Goal: Information Seeking & Learning: Learn about a topic

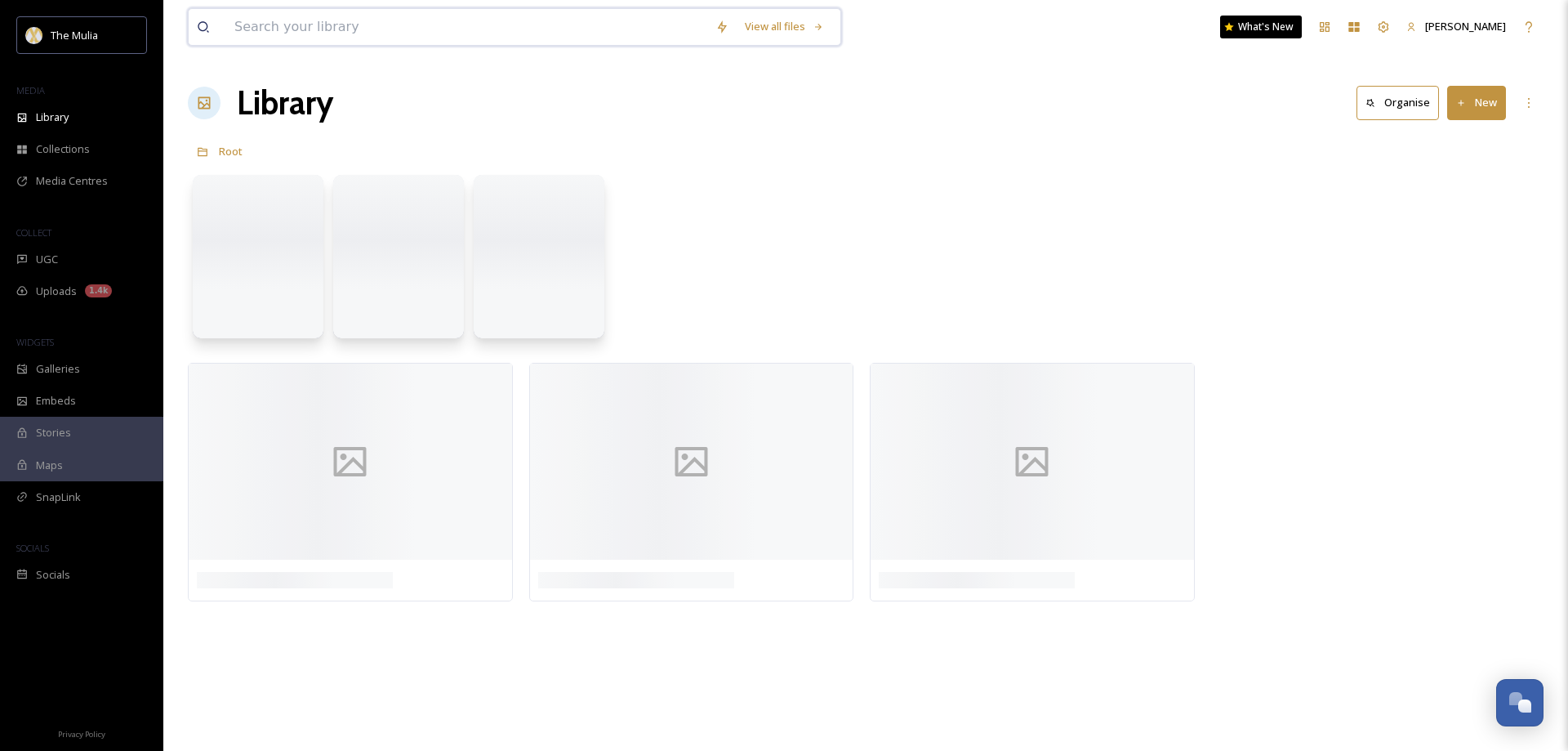
click at [330, 31] on input at bounding box center [467, 27] width 481 height 36
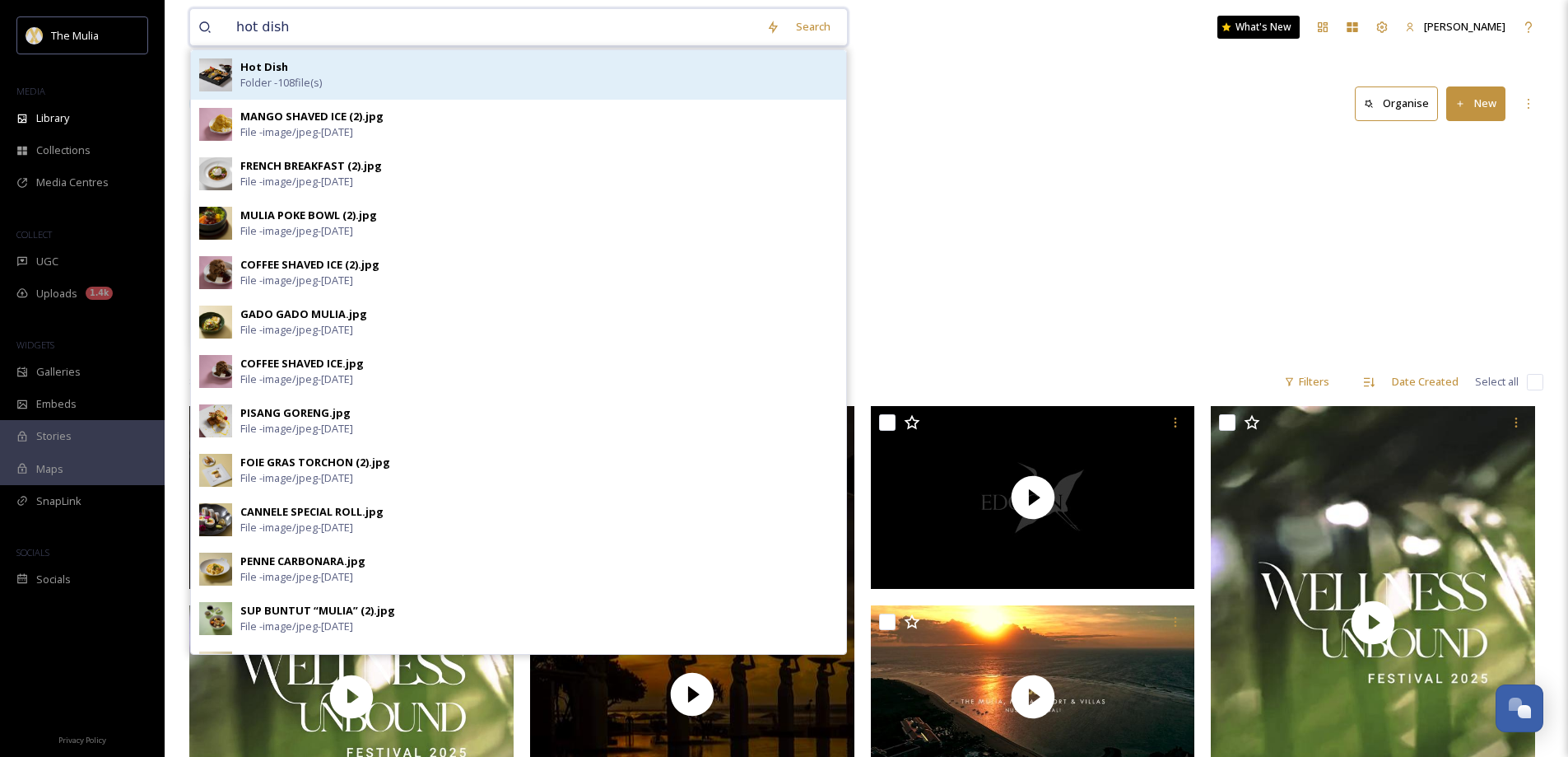
type input "hot dish"
click at [305, 69] on div "Hot Dish Folder - 108 file(s)" at bounding box center [539, 74] width 598 height 31
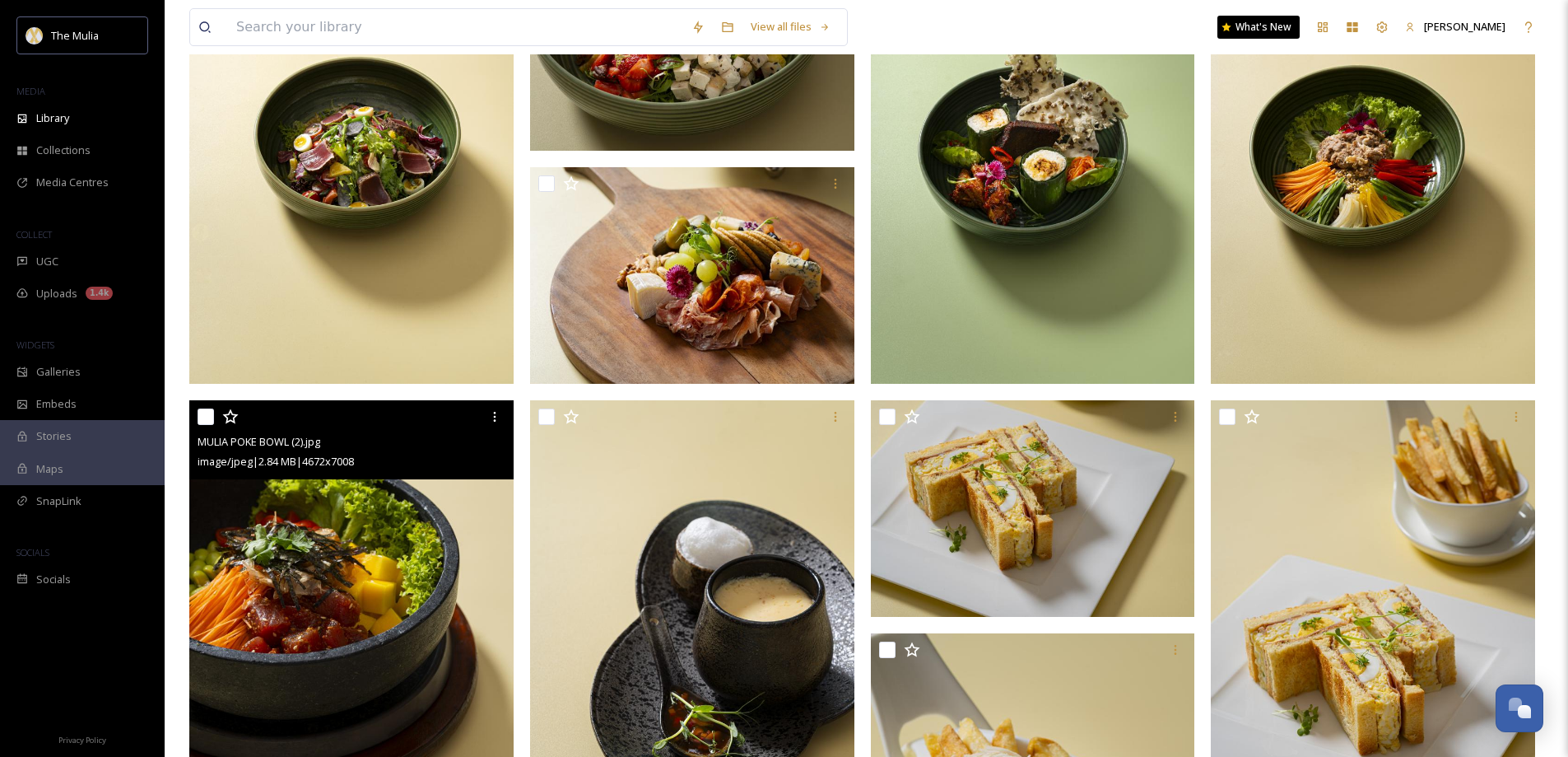
scroll to position [4858, 0]
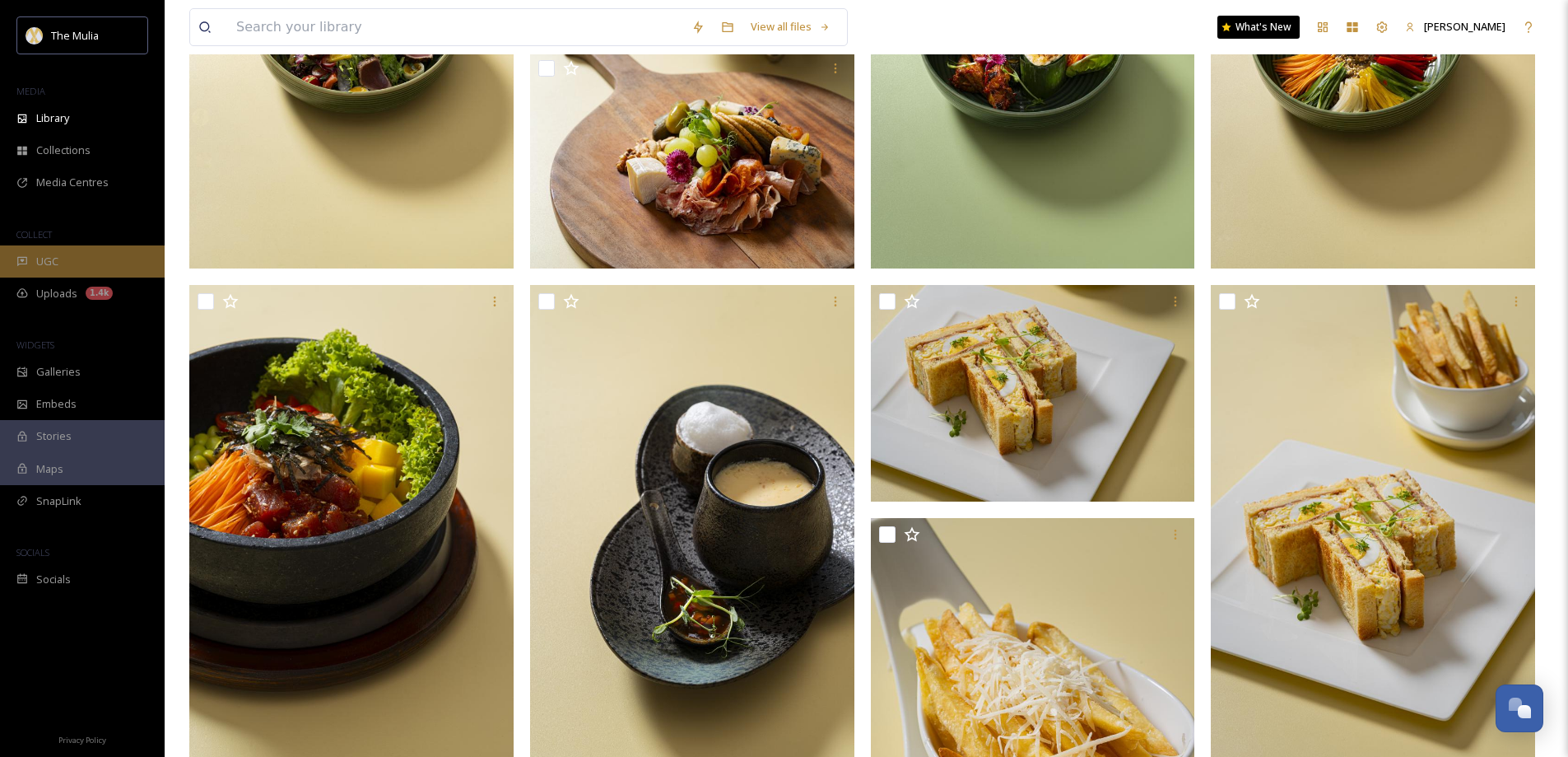
click at [61, 267] on div "UGC" at bounding box center [82, 262] width 165 height 32
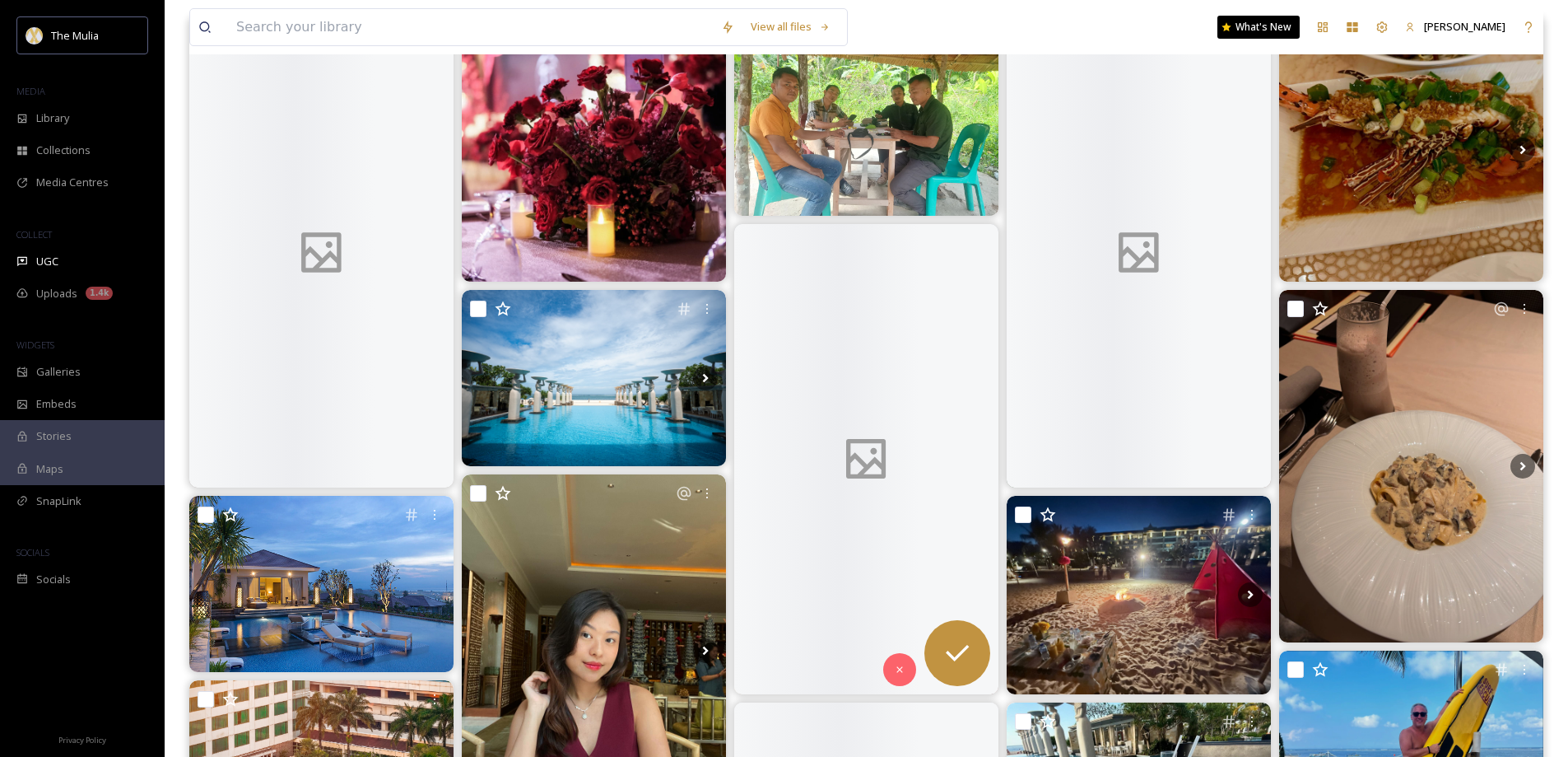
scroll to position [83, 0]
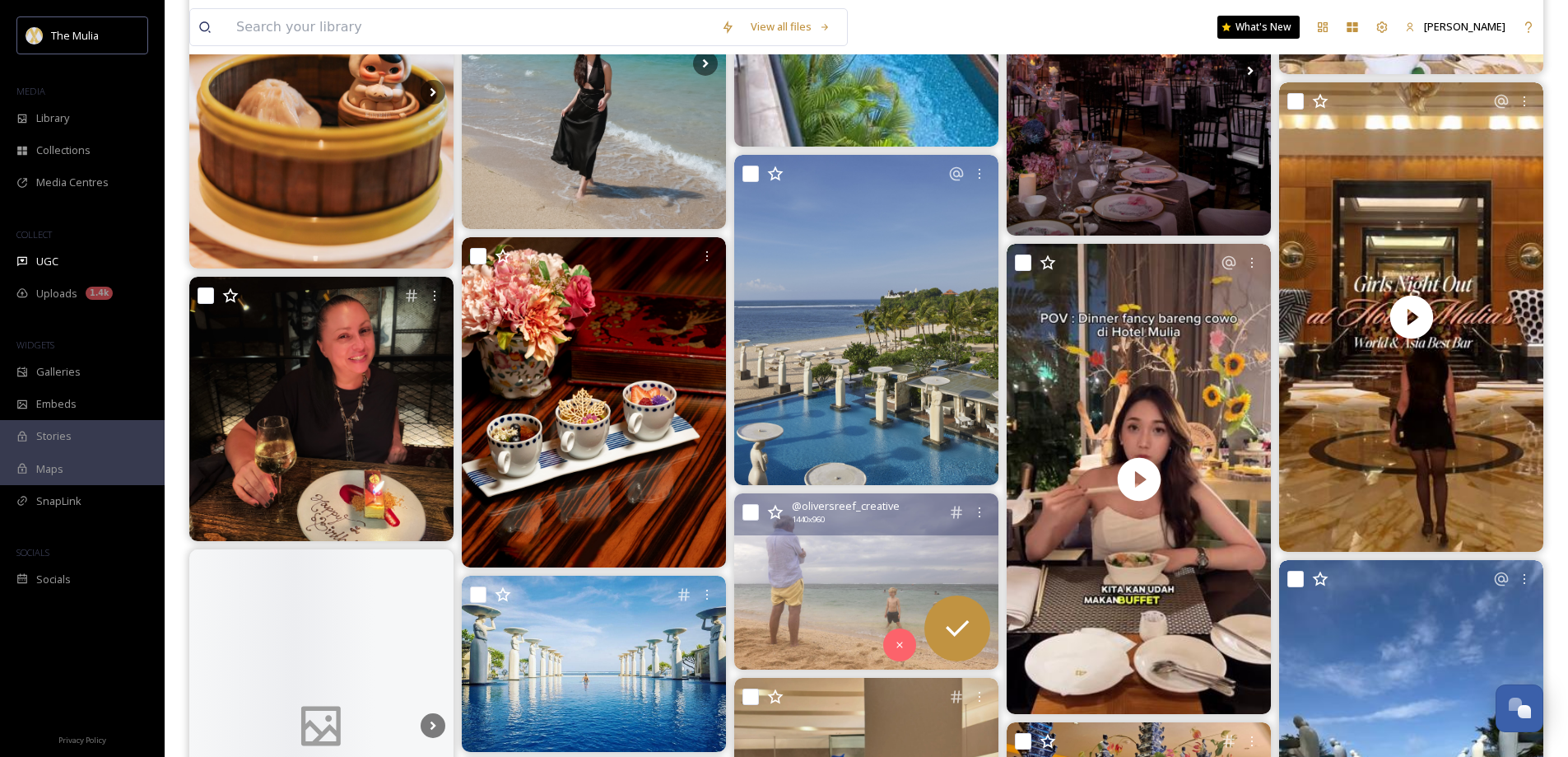
scroll to position [3376, 0]
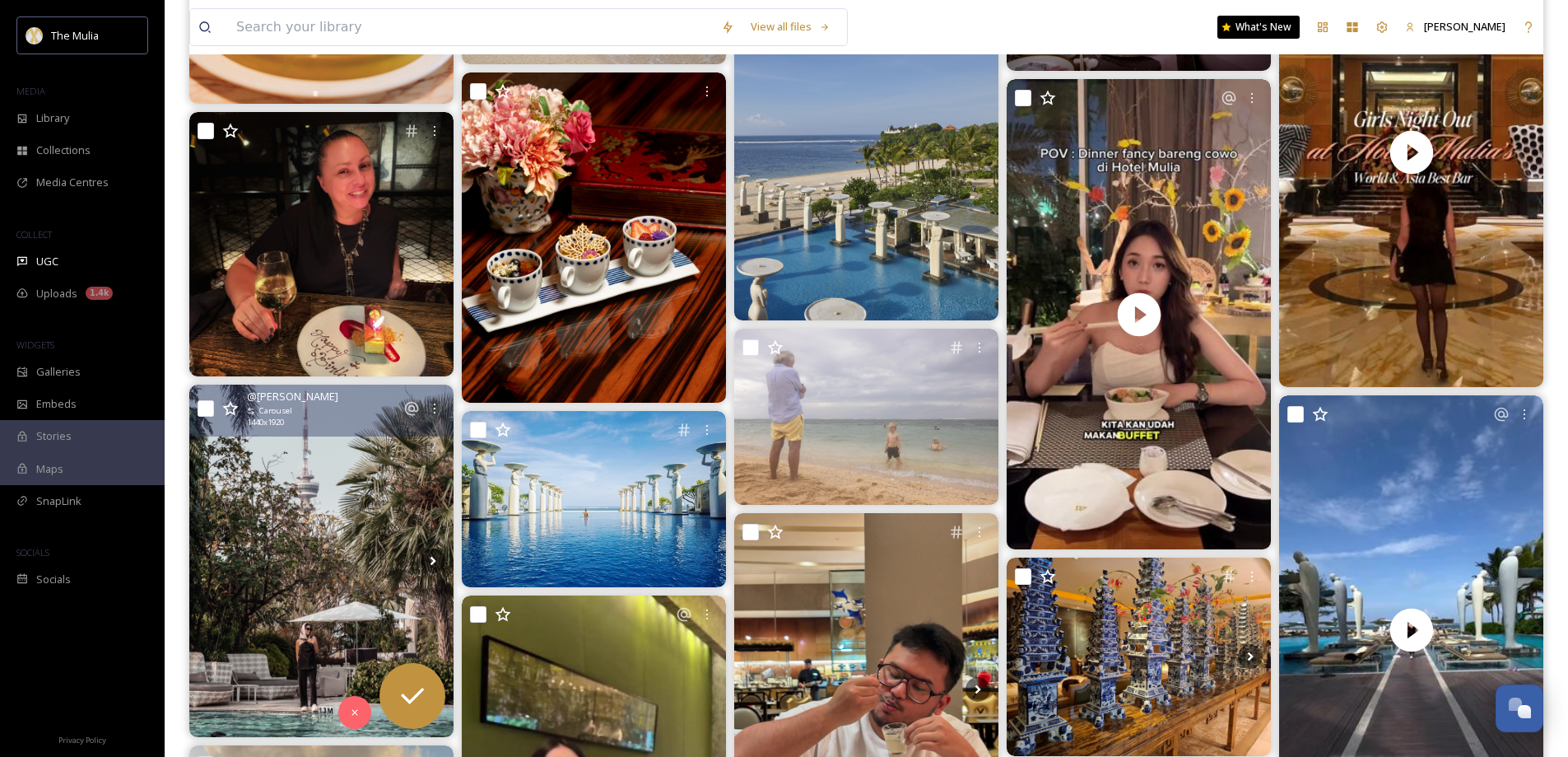
click at [354, 568] on img at bounding box center [321, 560] width 264 height 353
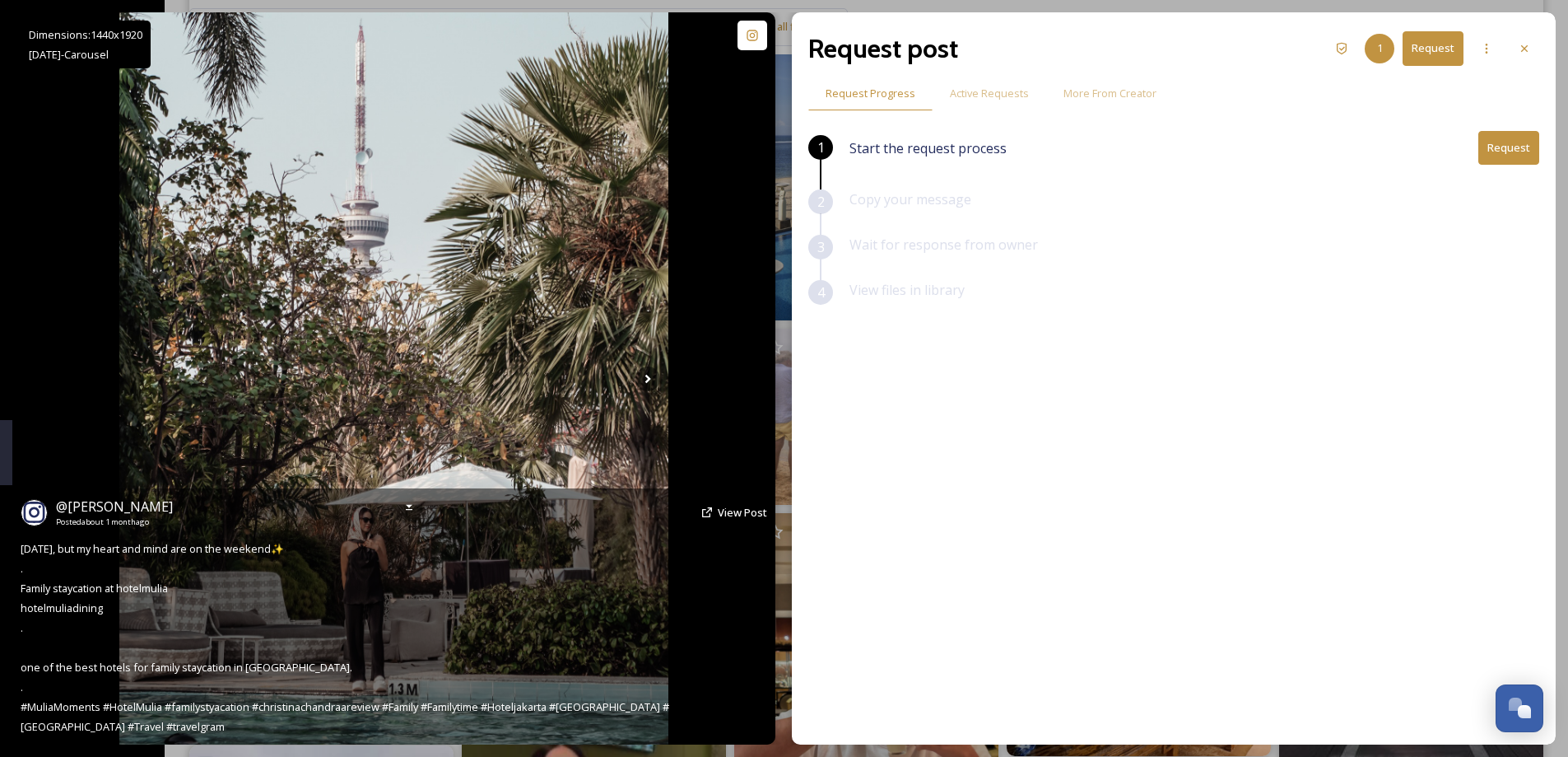
click at [633, 390] on img at bounding box center [394, 378] width 549 height 732
click at [642, 378] on icon at bounding box center [648, 378] width 25 height 25
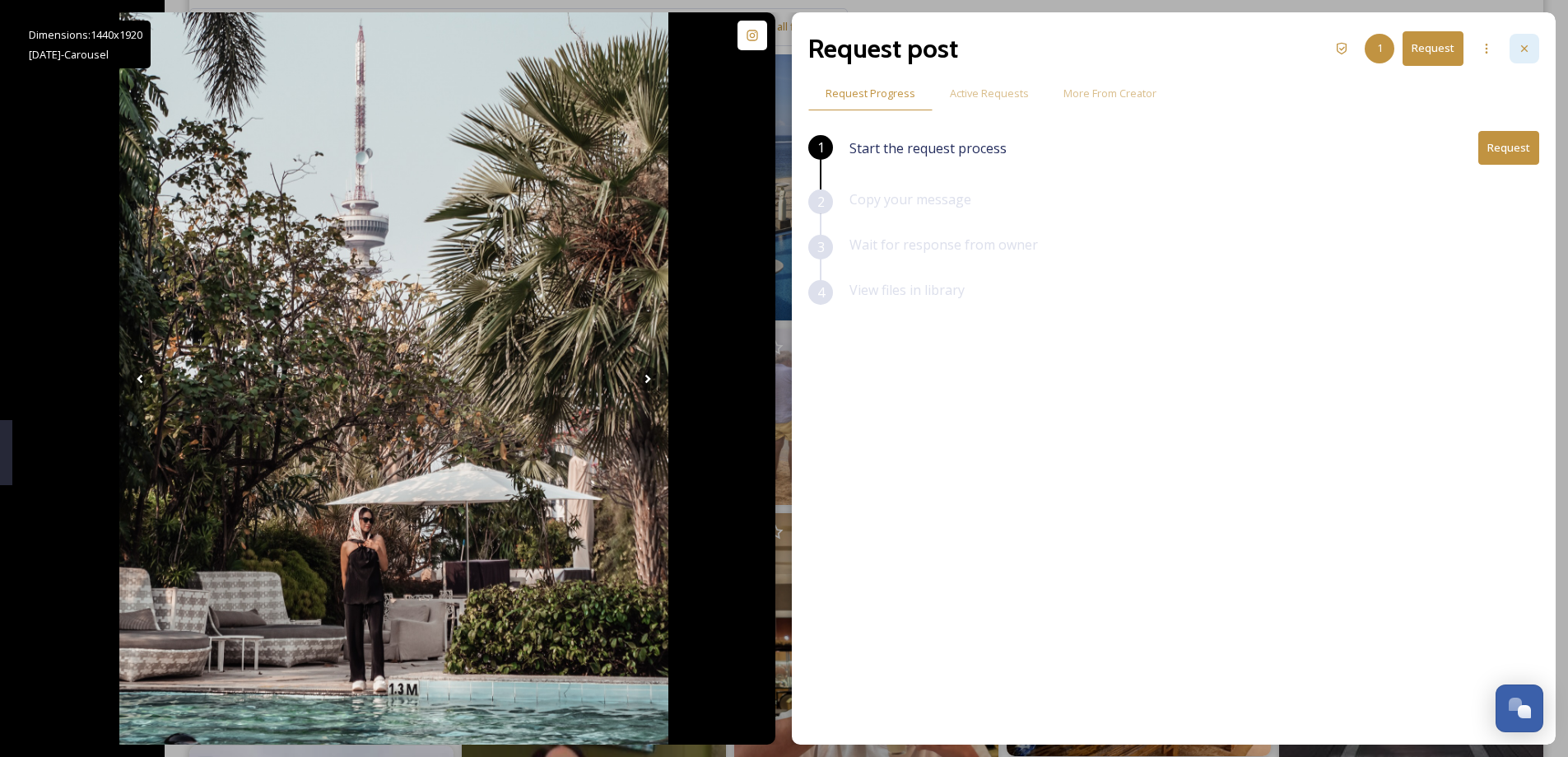
click at [1524, 46] on icon at bounding box center [1525, 49] width 13 height 13
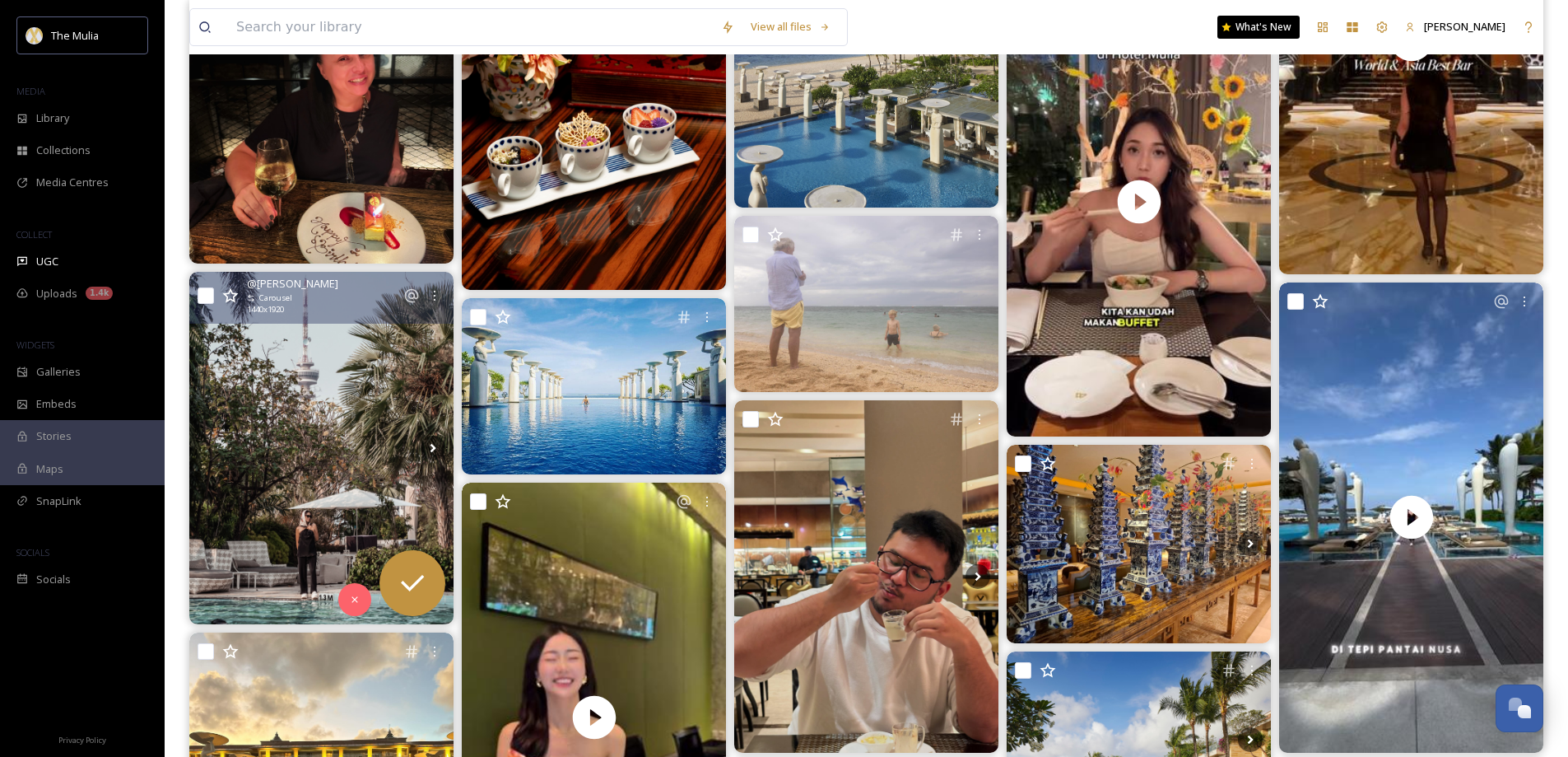
scroll to position [3458, 0]
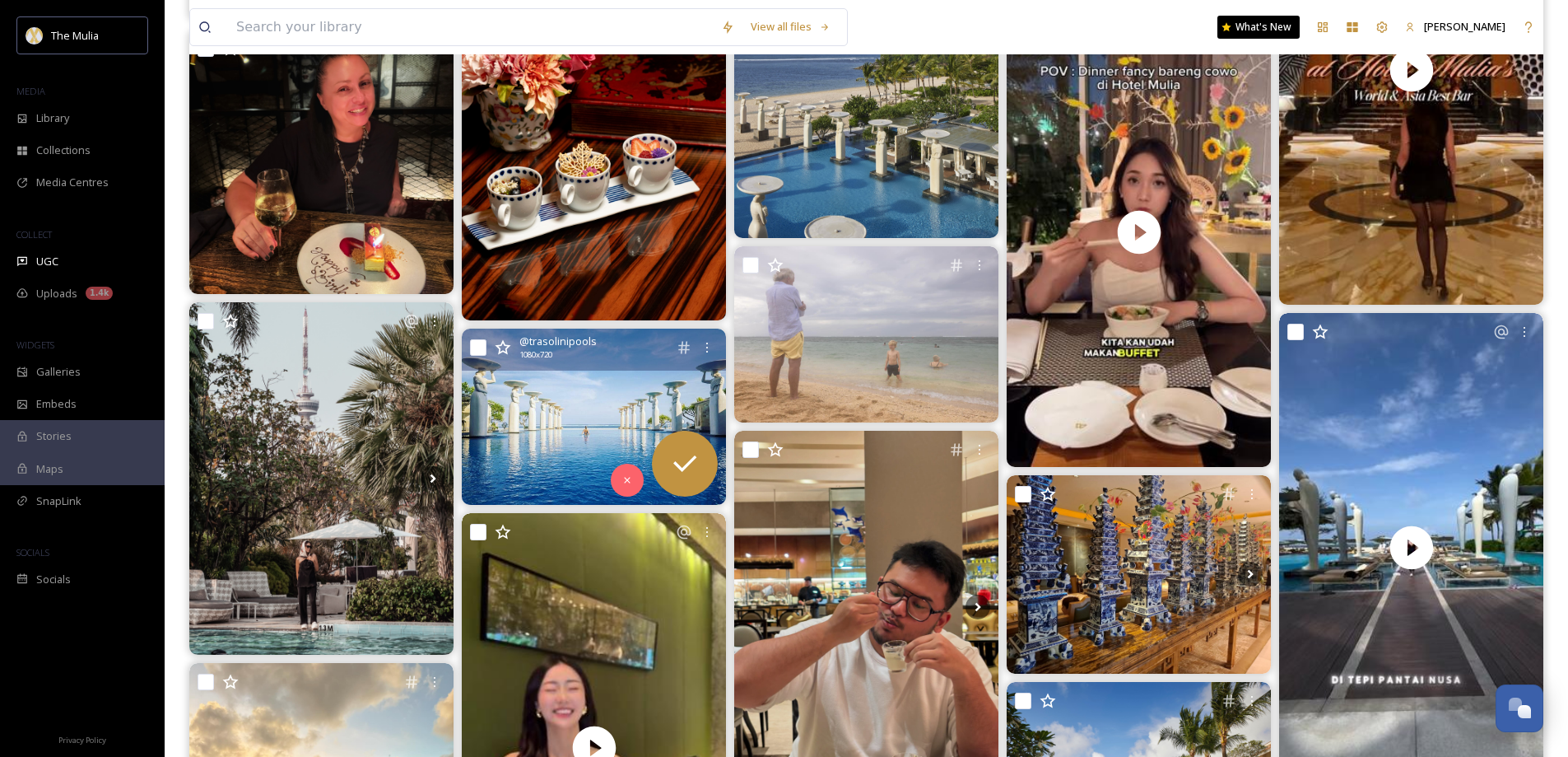
click at [513, 417] on img at bounding box center [594, 416] width 264 height 176
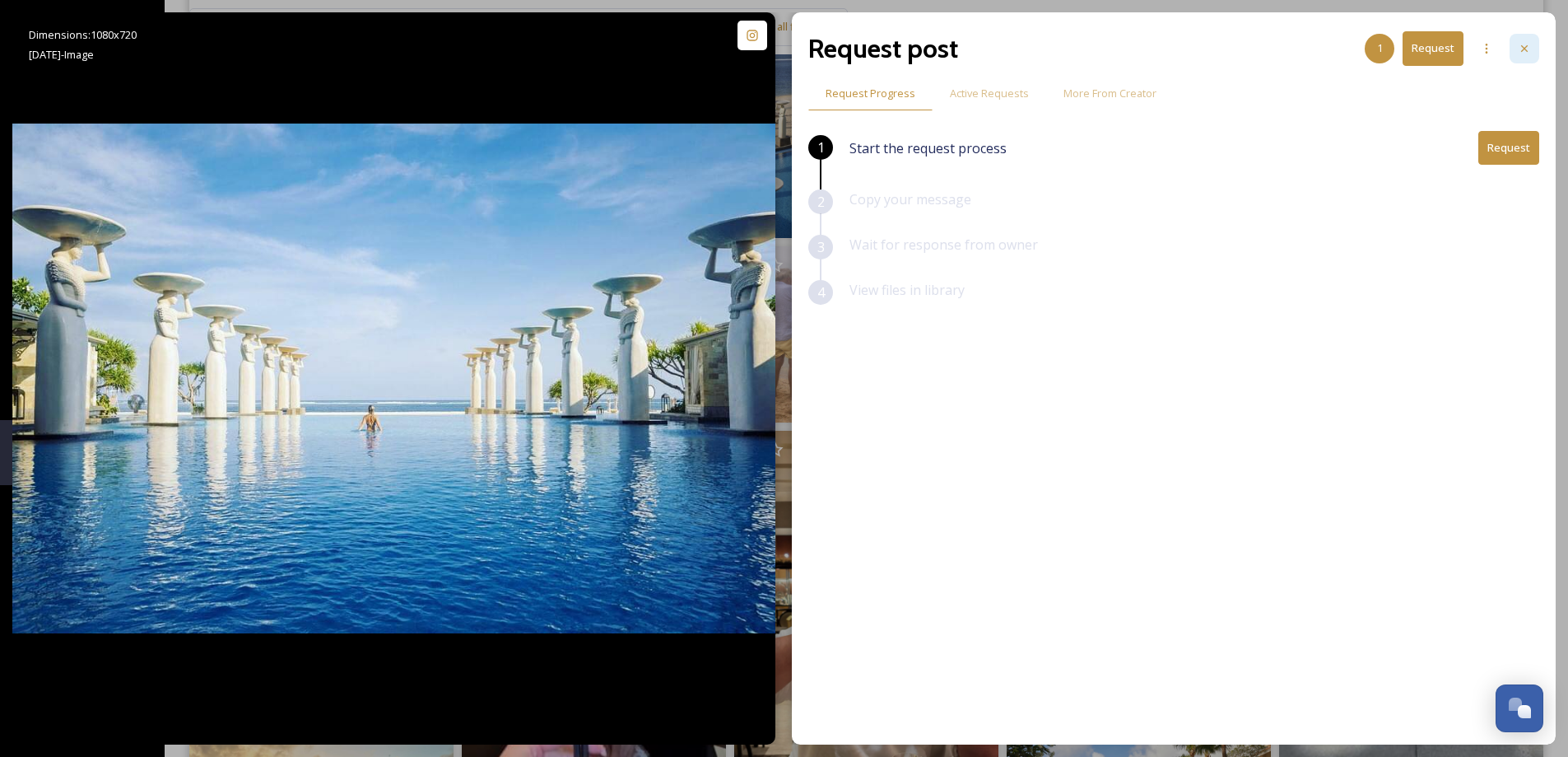
click at [1515, 54] on div at bounding box center [1524, 48] width 29 height 29
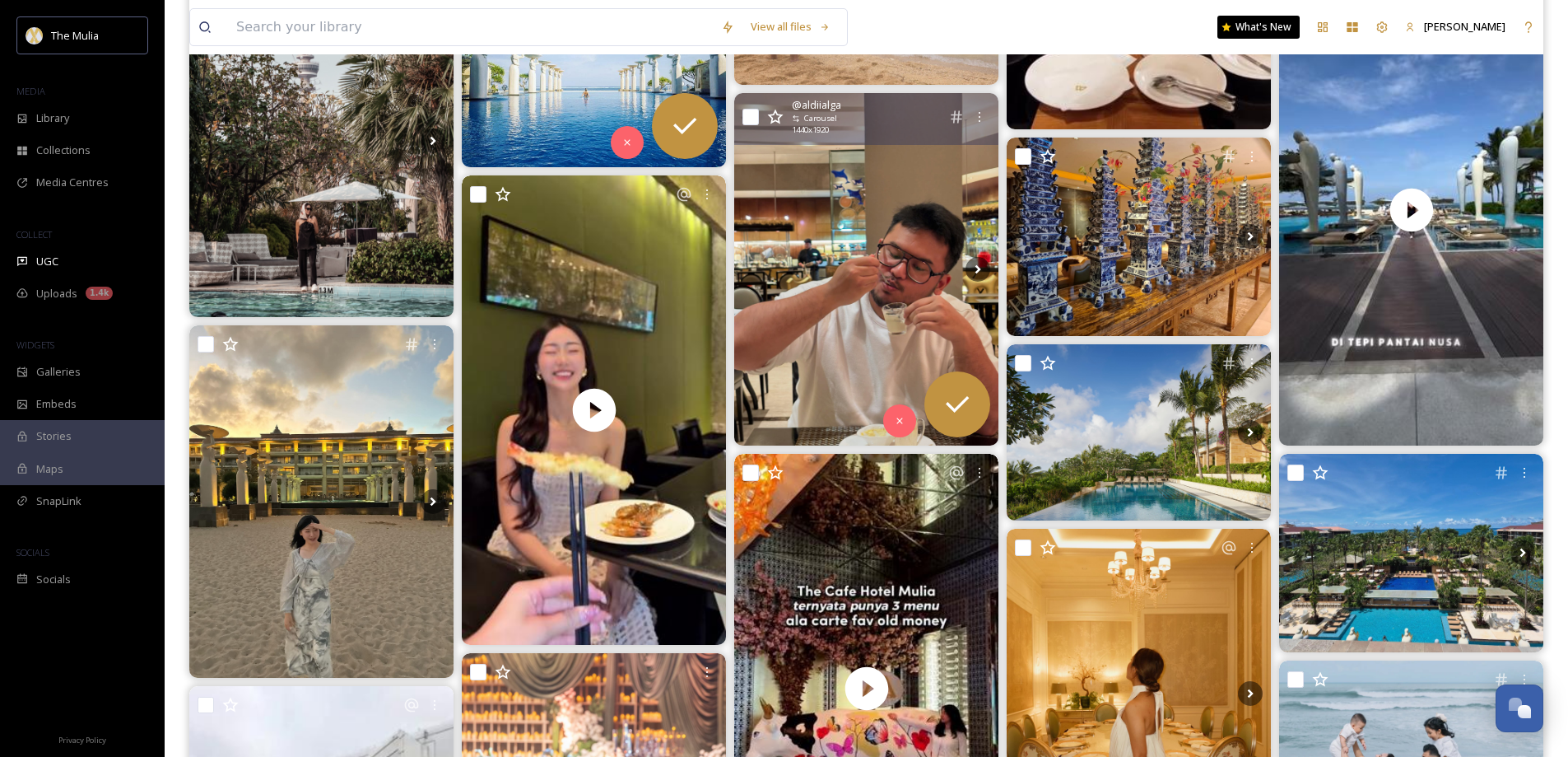
scroll to position [3952, 0]
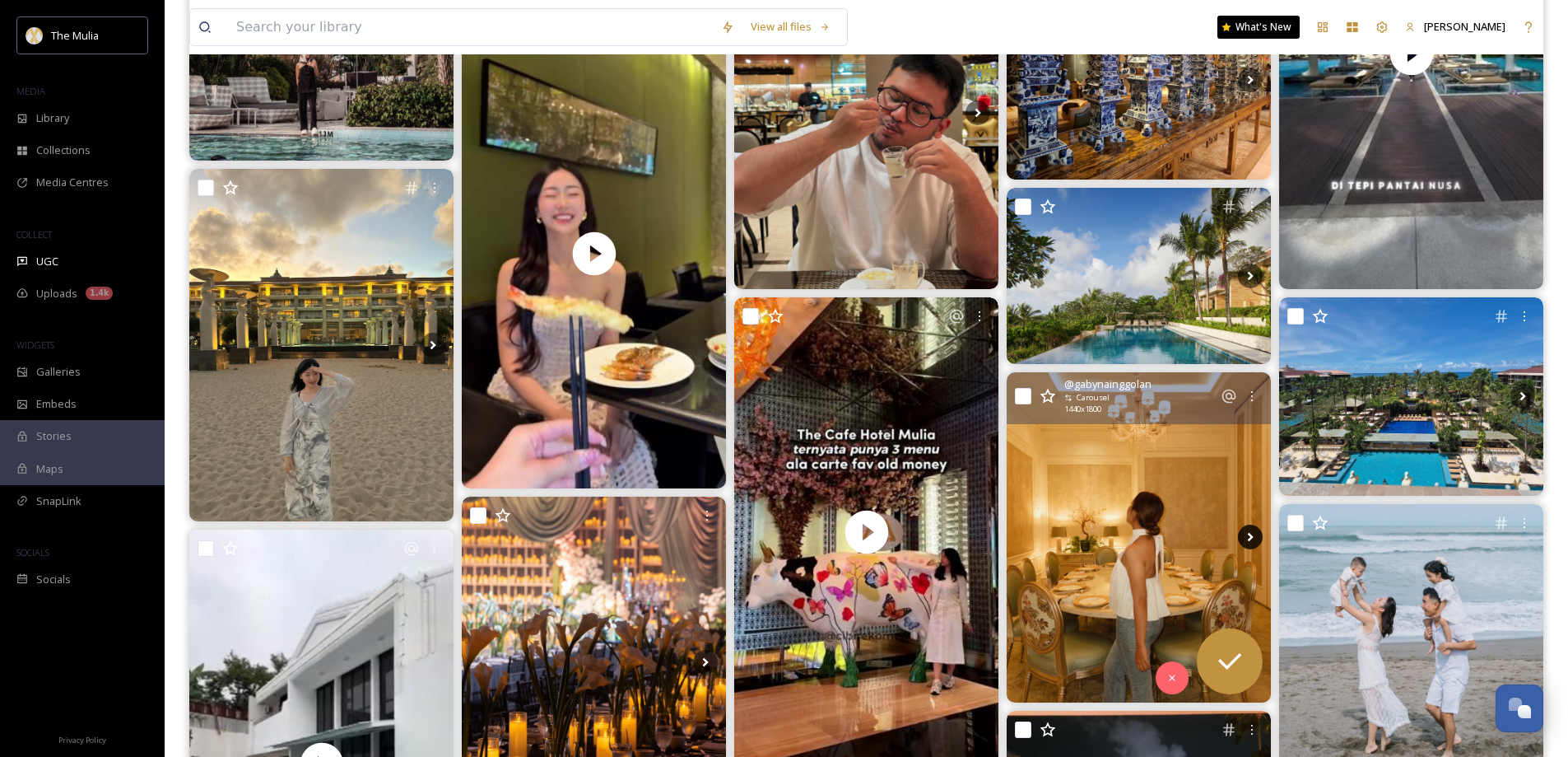
click at [1254, 537] on icon at bounding box center [1250, 537] width 25 height 25
click at [1249, 538] on icon at bounding box center [1251, 537] width 6 height 10
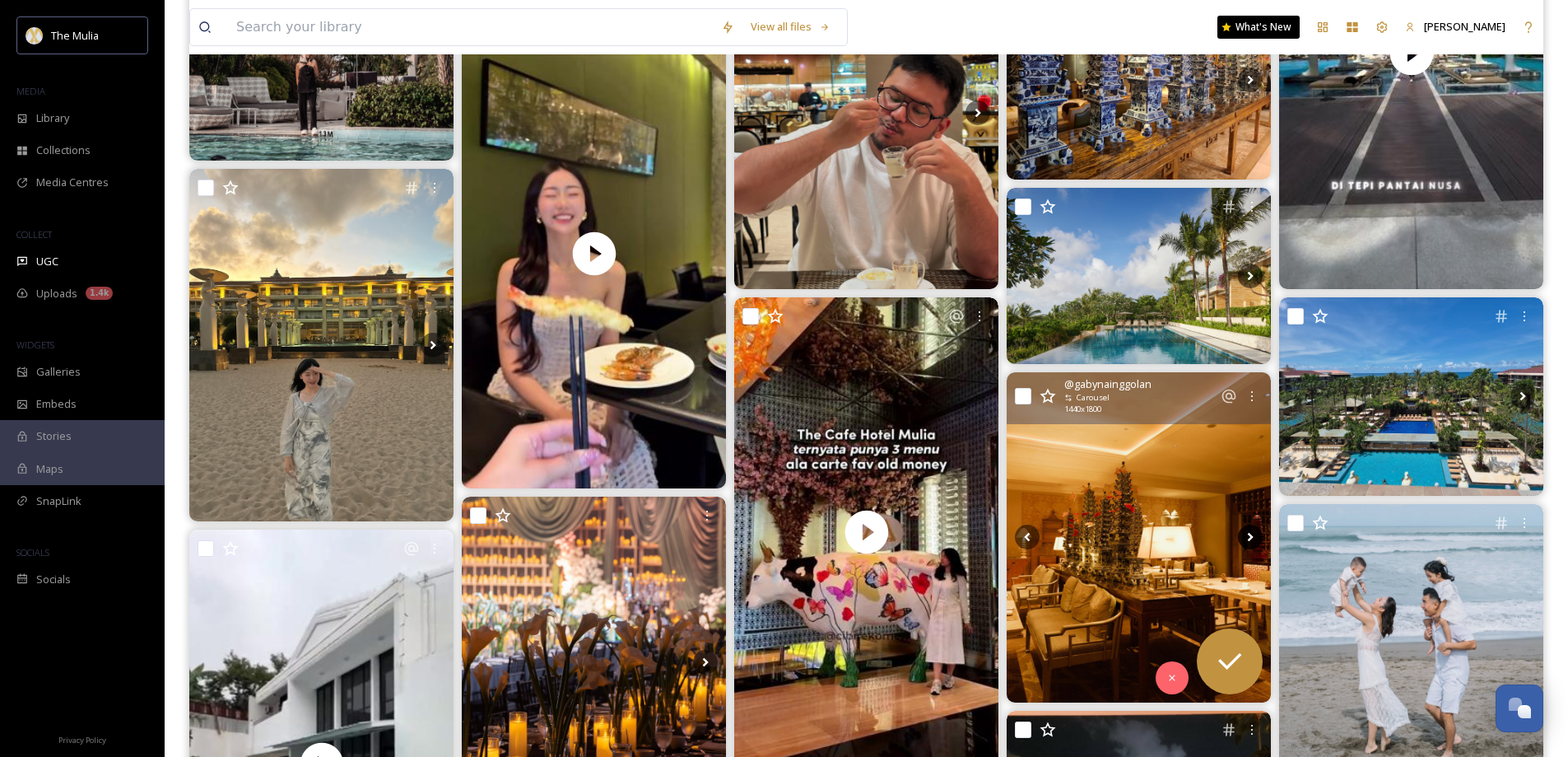
click at [1249, 535] on icon at bounding box center [1250, 537] width 25 height 25
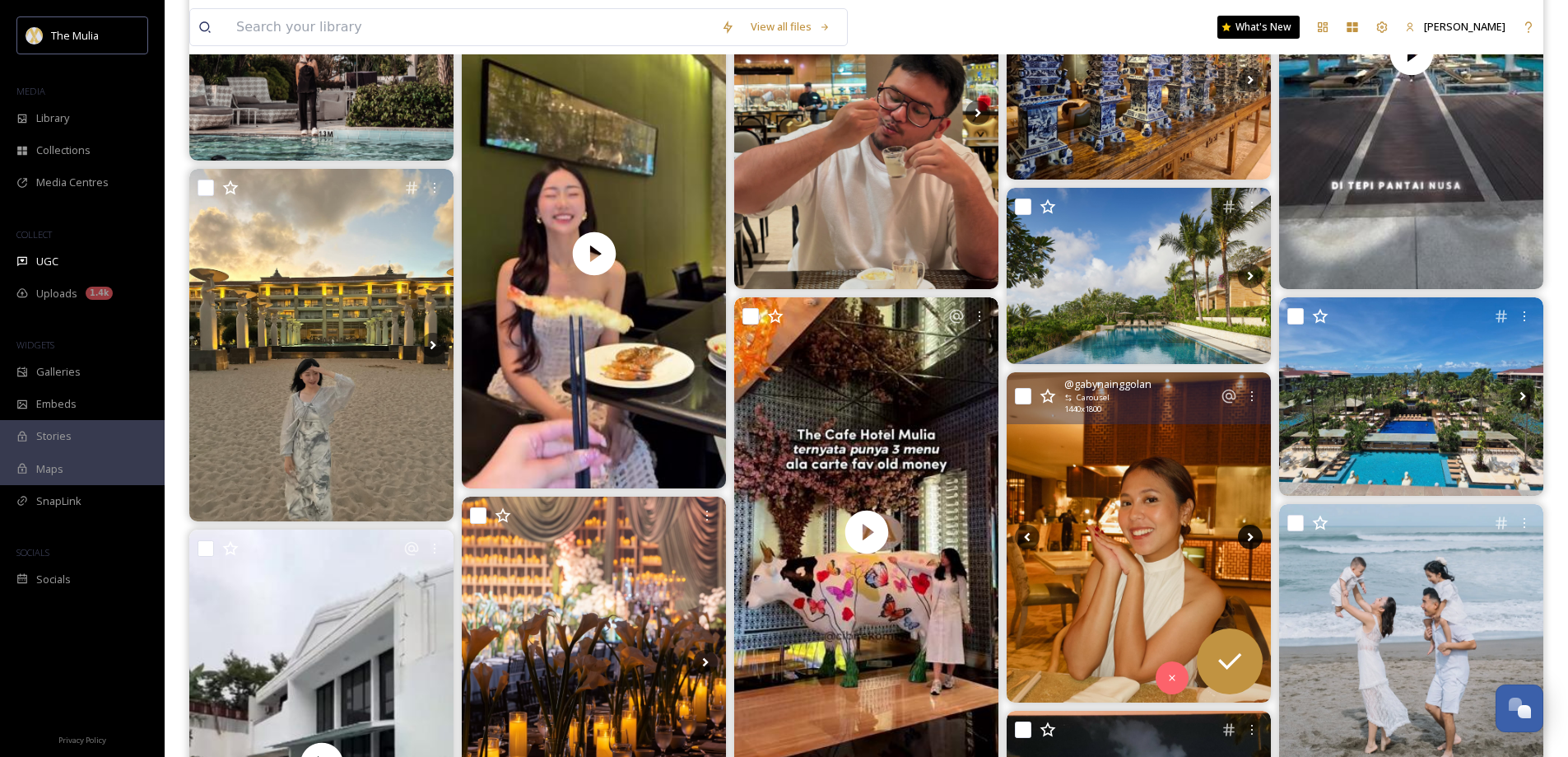
click at [1246, 535] on icon at bounding box center [1250, 537] width 25 height 25
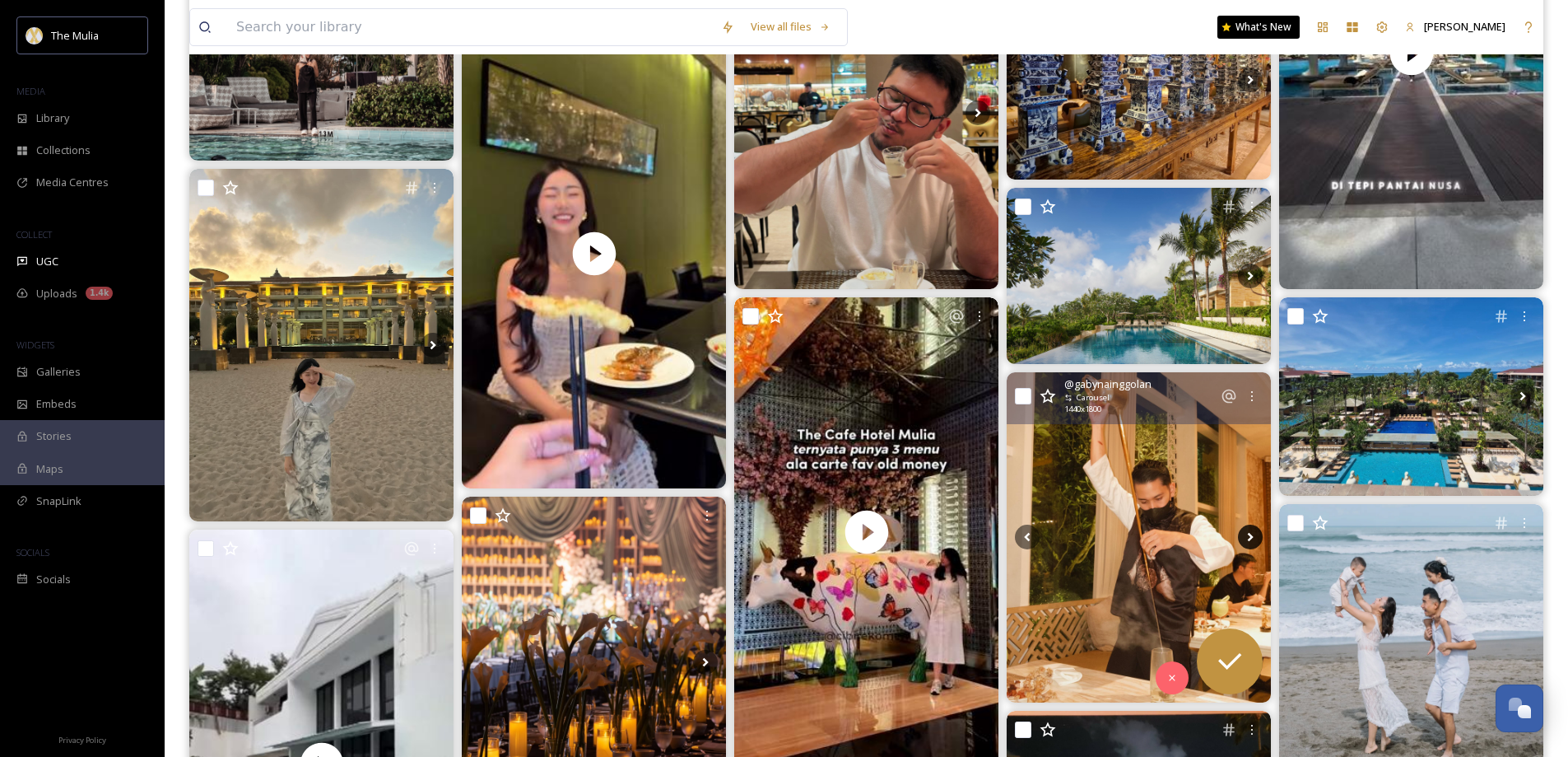
click at [1246, 535] on icon at bounding box center [1250, 537] width 25 height 25
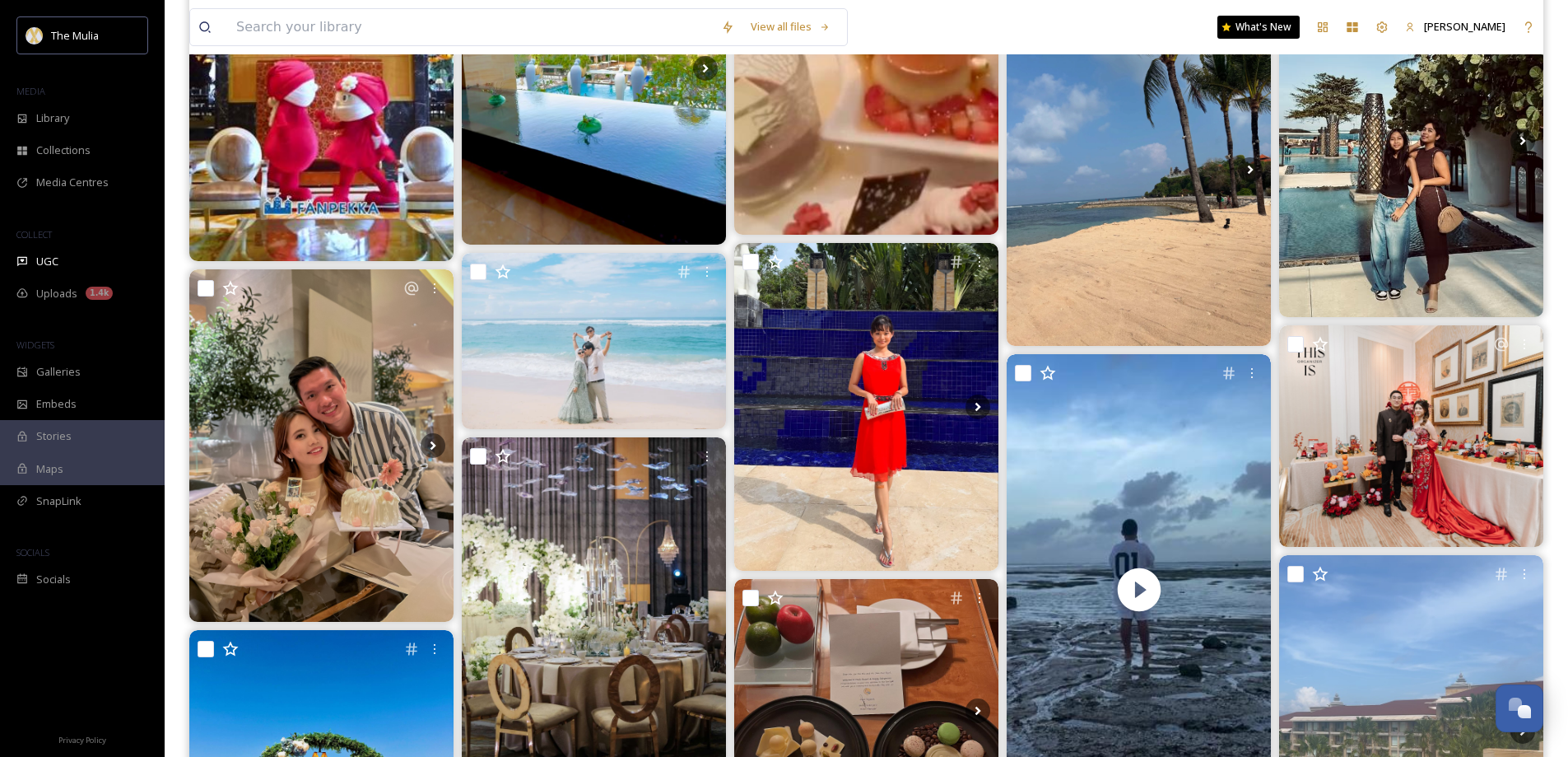
scroll to position [6175, 0]
